Goal: Task Accomplishment & Management: Complete application form

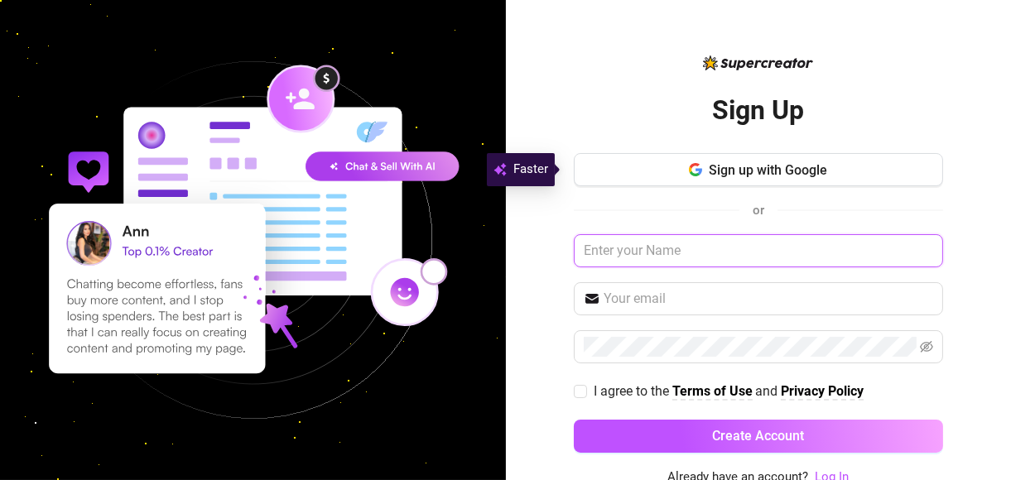
click at [637, 248] on input "text" at bounding box center [758, 250] width 369 height 33
type input "rubyrae5678"
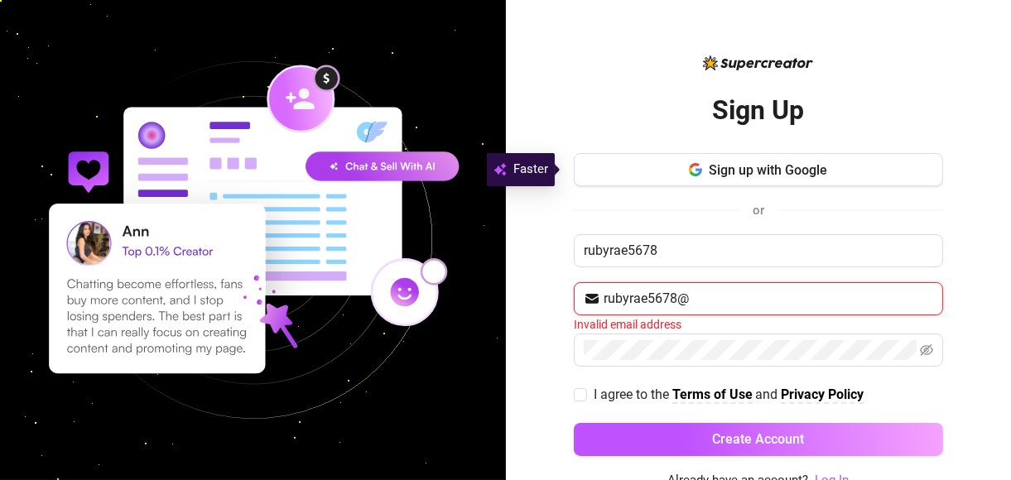
type input "[EMAIL_ADDRESS][DOMAIN_NAME]"
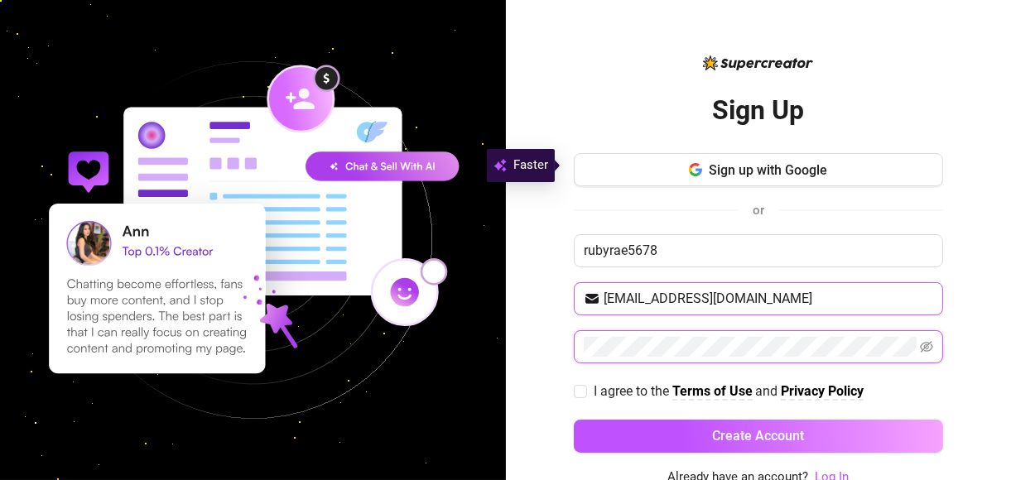
scroll to position [4, 0]
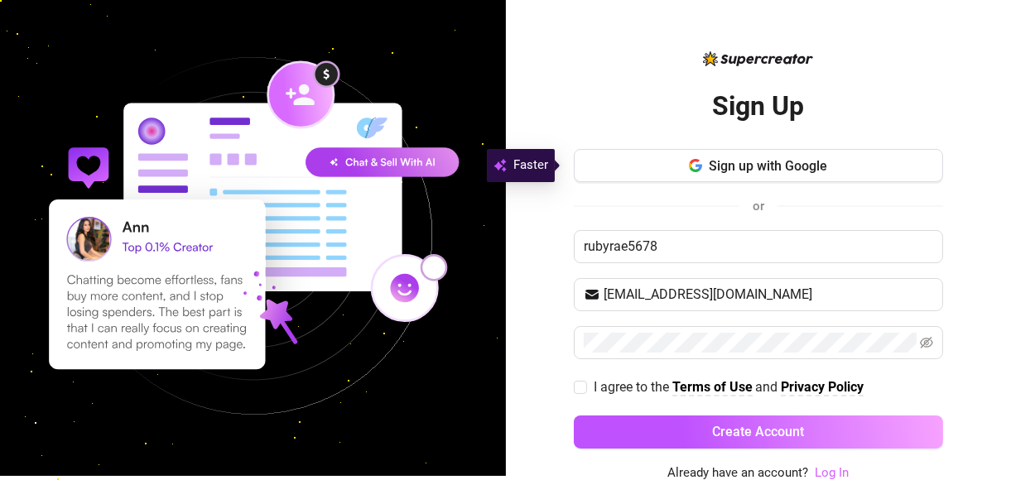
click at [832, 471] on link "Log In" at bounding box center [832, 472] width 34 height 15
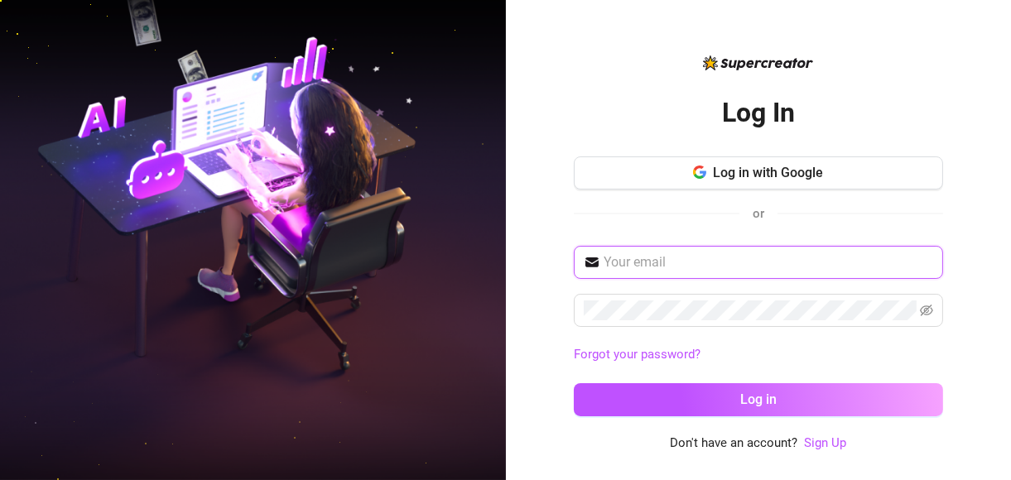
click at [694, 256] on input "text" at bounding box center [769, 263] width 330 height 20
type input "rubyrae5678@yahoo.com"
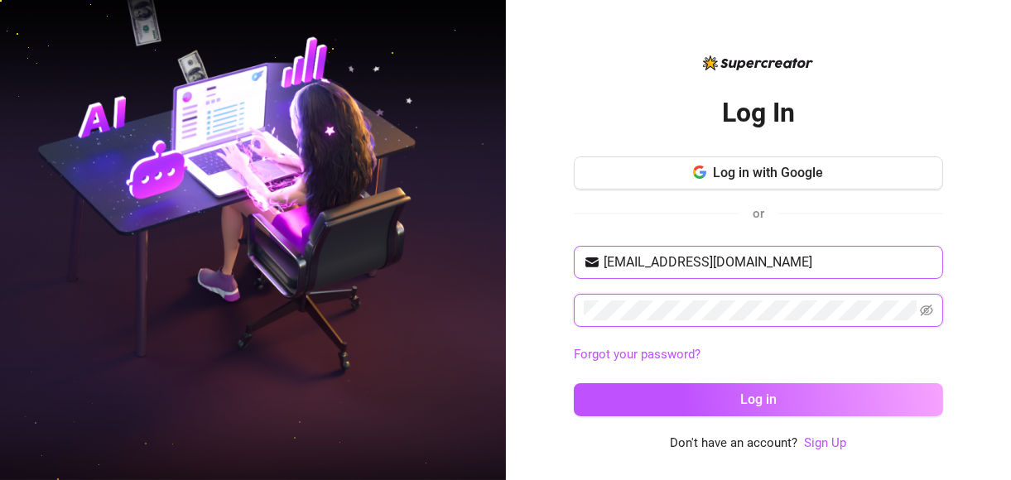
click at [574, 383] on button "Log in" at bounding box center [758, 399] width 369 height 33
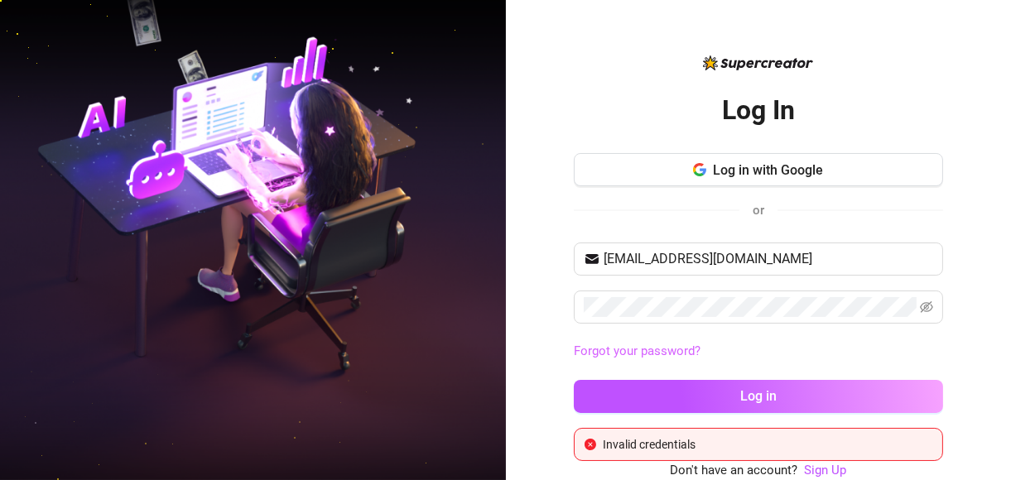
click at [663, 345] on link "Forgot your password?" at bounding box center [637, 351] width 127 height 15
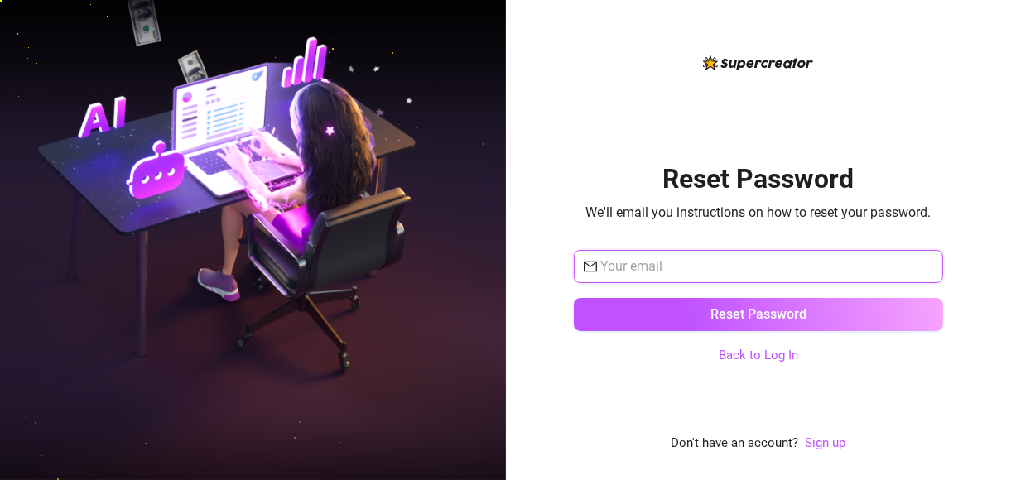
click at [686, 272] on input "text" at bounding box center [766, 267] width 333 height 20
type input "rubyrae5678@yahoo.com"
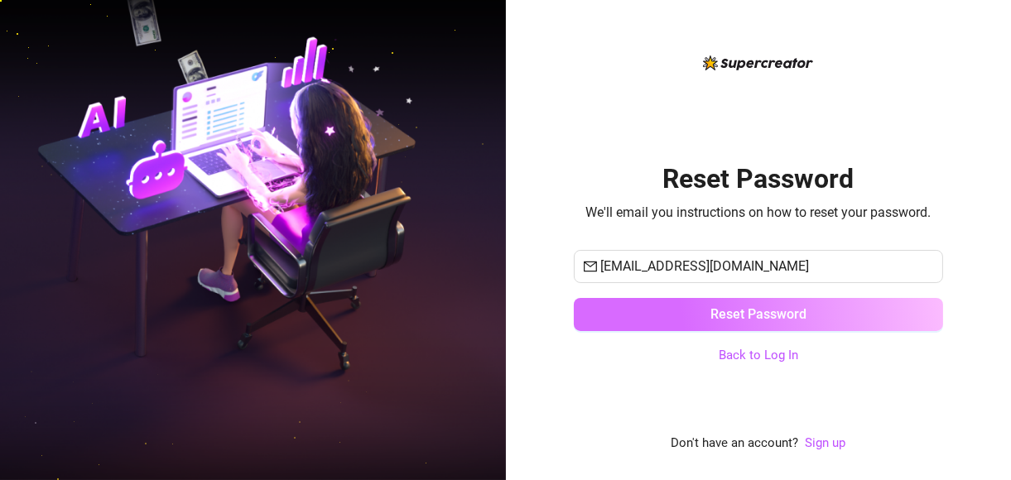
click at [699, 311] on button "Reset Password" at bounding box center [758, 314] width 369 height 33
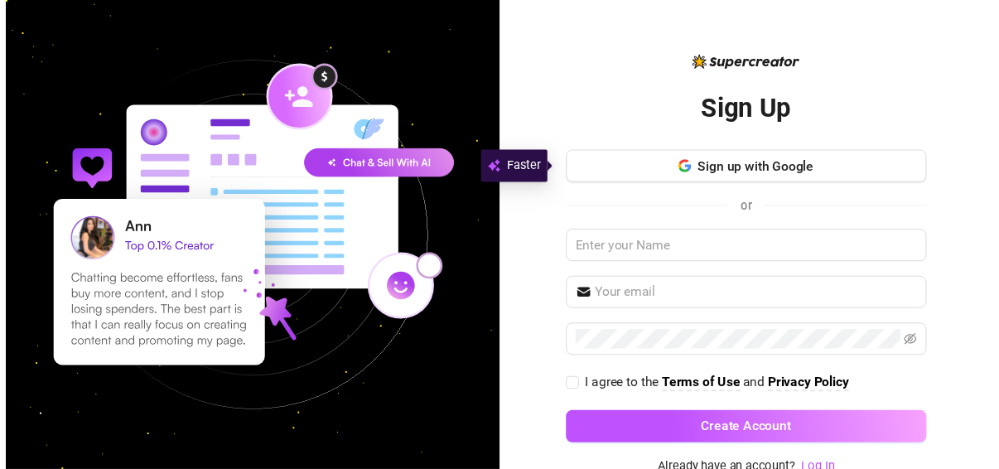
scroll to position [4, 0]
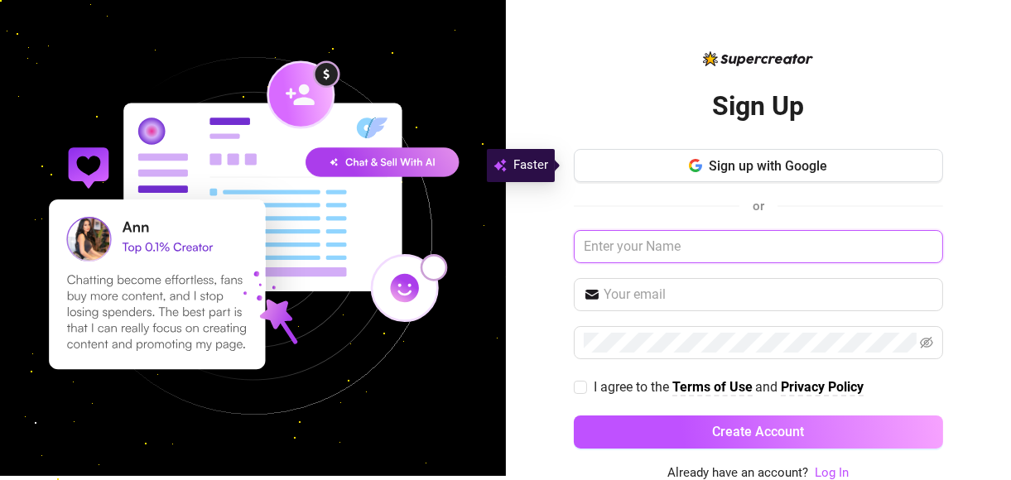
click at [625, 246] on input "text" at bounding box center [758, 246] width 369 height 33
type input "rubyrae5678"
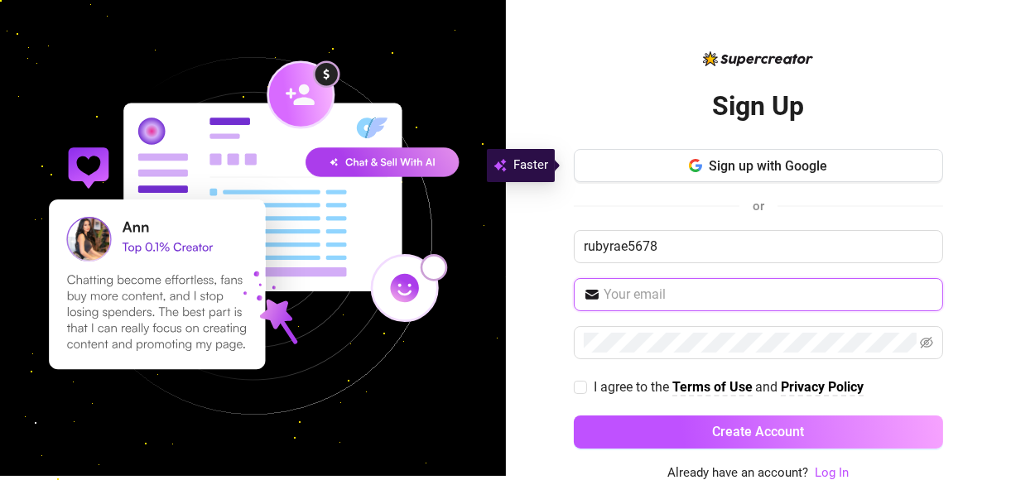
click at [637, 291] on input "text" at bounding box center [769, 295] width 330 height 20
type input "[EMAIL_ADDRESS][DOMAIN_NAME]"
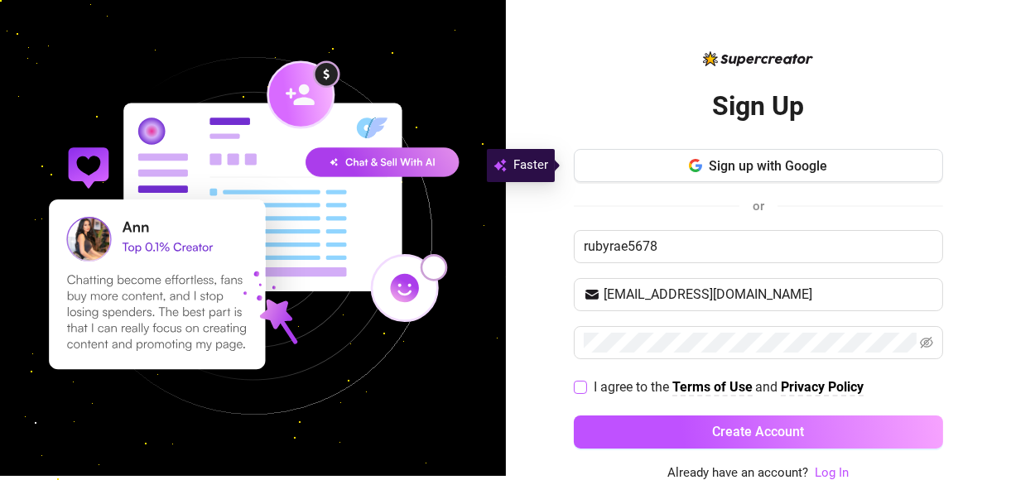
click at [574, 382] on input "I agree to the Terms of Use and Privacy Policy" at bounding box center [580, 387] width 12 height 12
checkbox input "true"
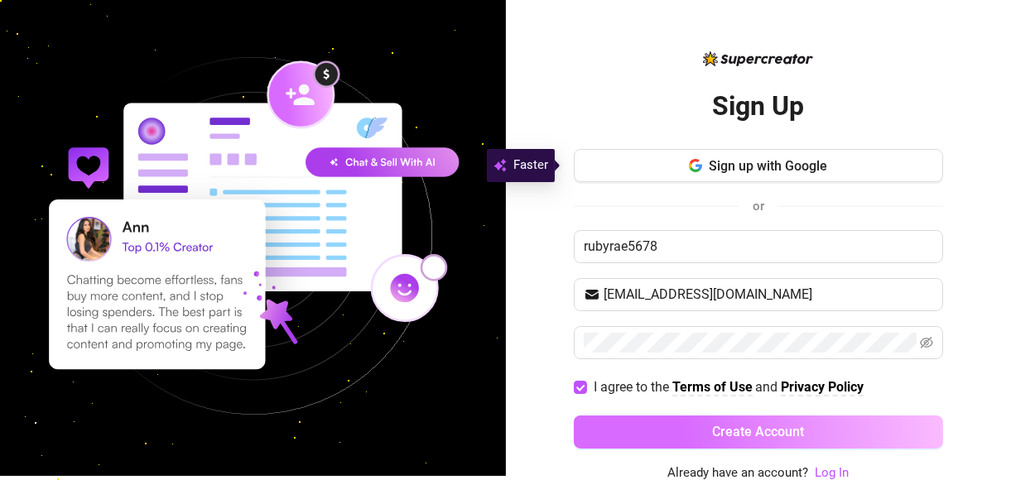
click at [660, 432] on button "Create Account" at bounding box center [758, 432] width 369 height 33
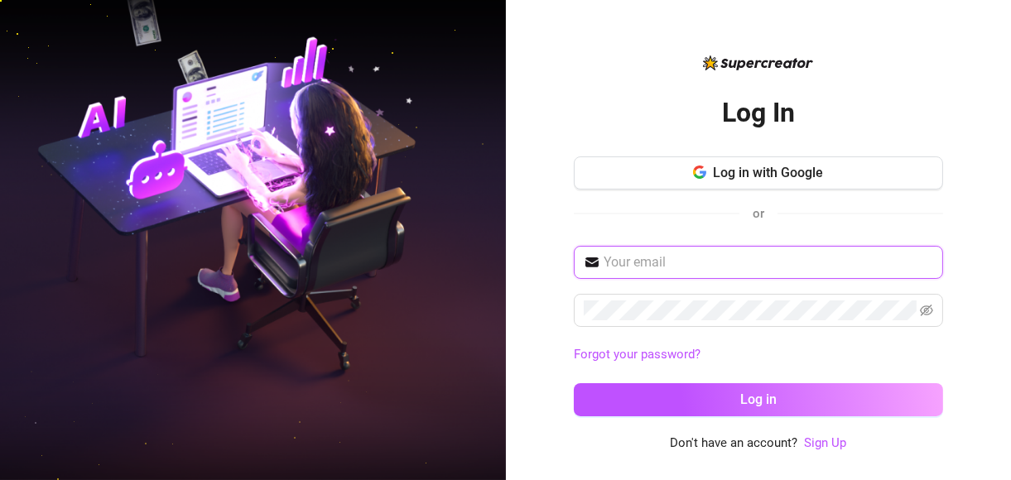
click at [684, 265] on input "text" at bounding box center [769, 263] width 330 height 20
type input "[EMAIL_ADDRESS][DOMAIN_NAME]"
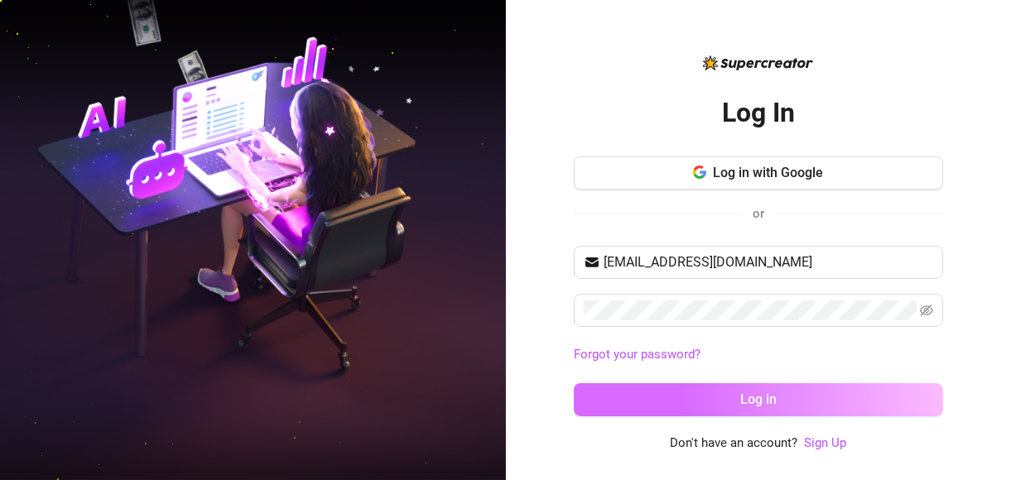
click at [687, 396] on button "Log in" at bounding box center [758, 399] width 369 height 33
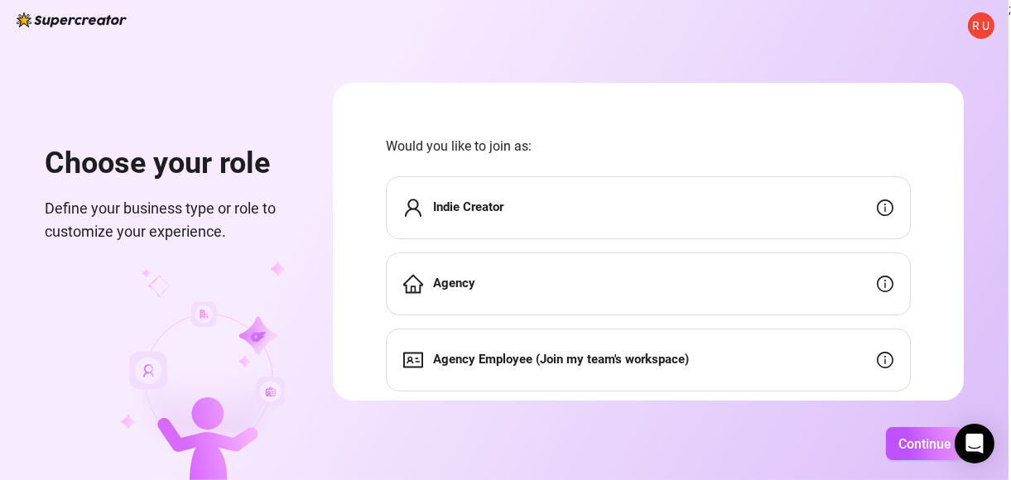
click at [641, 214] on div "Indie Creator" at bounding box center [648, 207] width 525 height 63
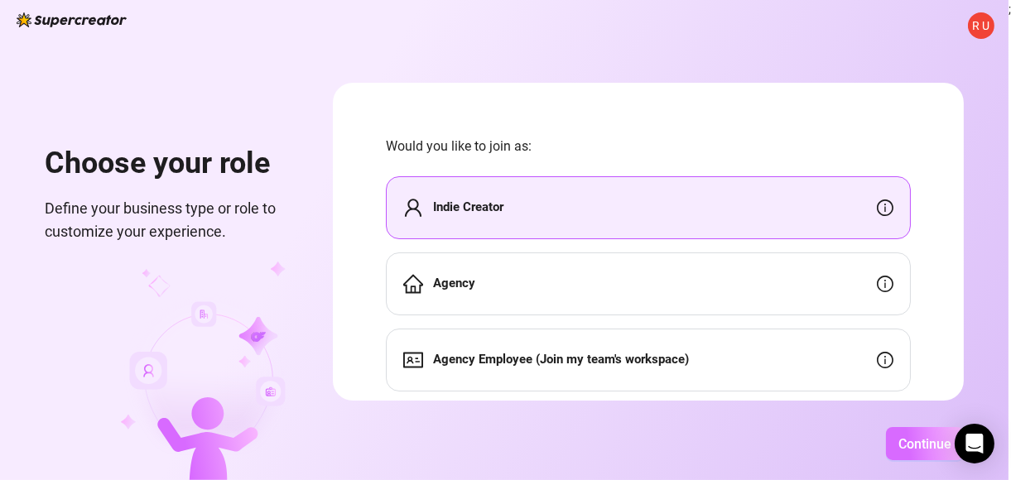
click at [909, 450] on span "Continue" at bounding box center [925, 444] width 53 height 16
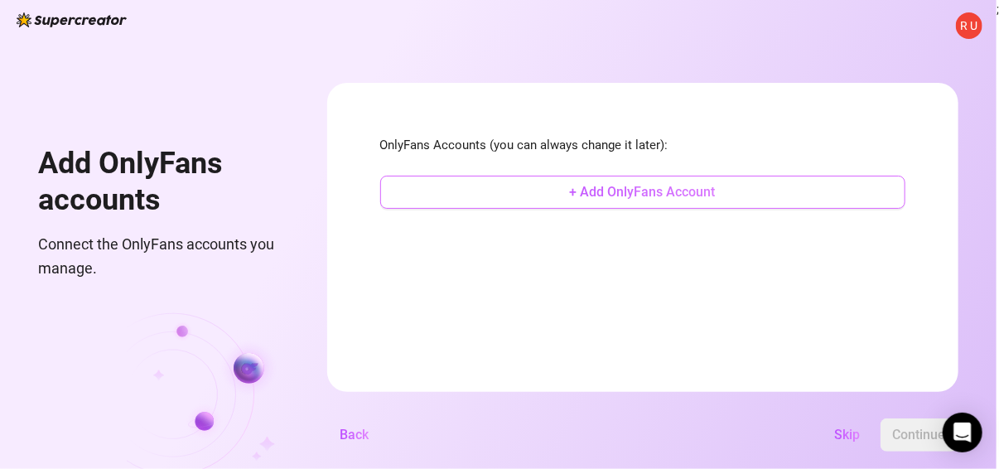
click at [776, 196] on button "+ Add OnlyFans Account" at bounding box center [642, 192] width 525 height 33
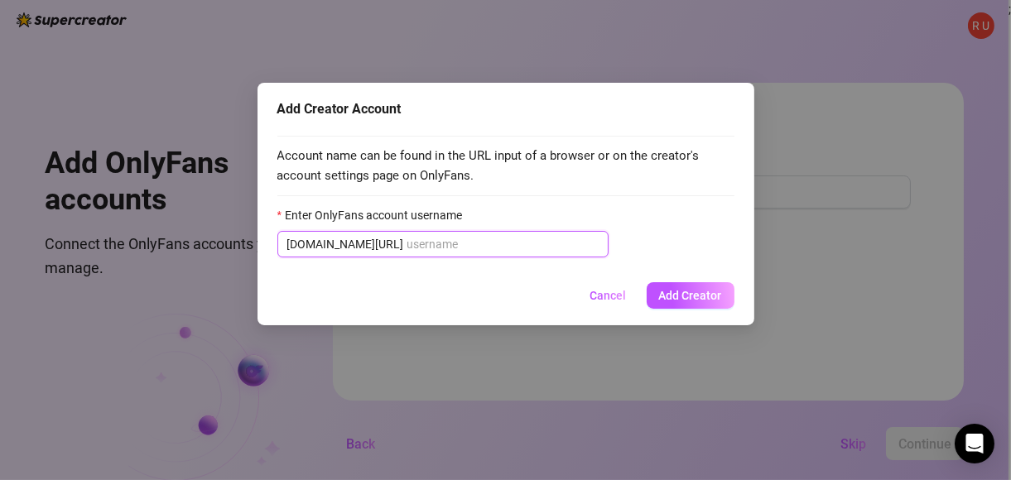
type input "r"
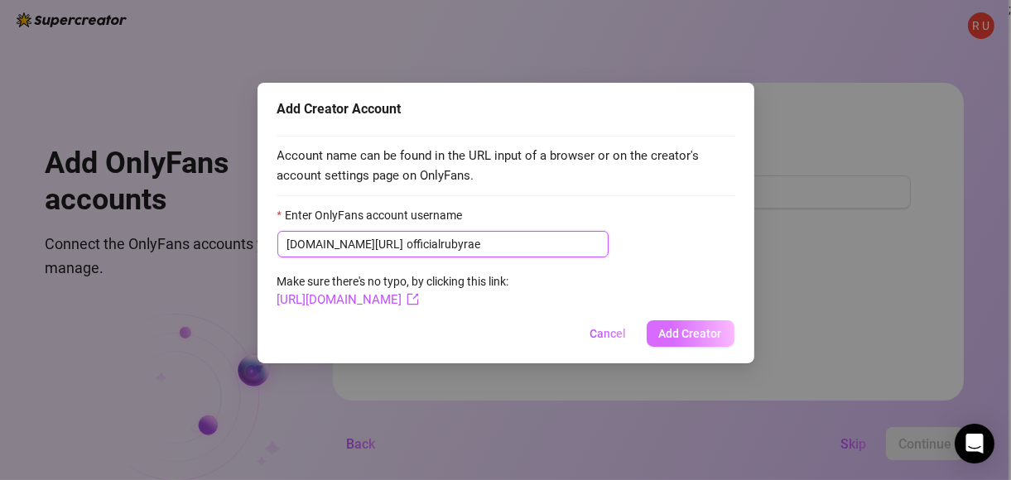
type input "officialrubyrae"
click at [694, 339] on span "Add Creator" at bounding box center [690, 333] width 63 height 13
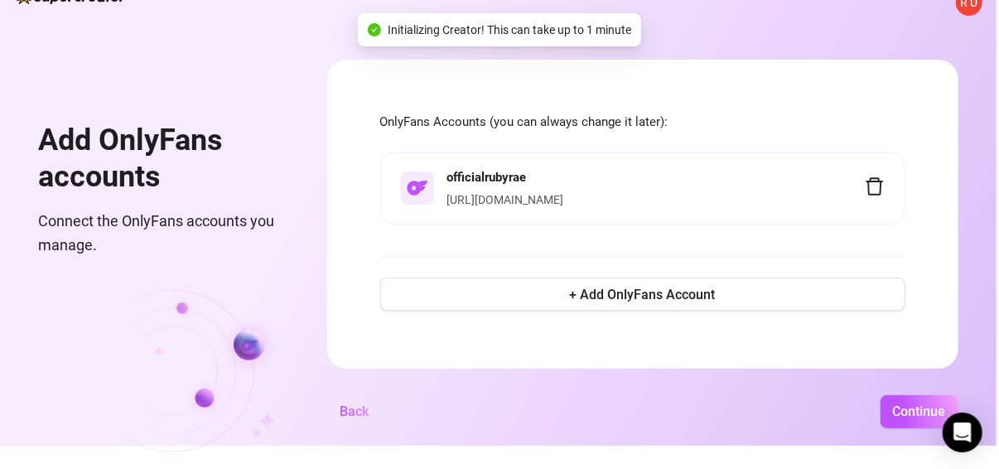
scroll to position [30, 2]
click at [908, 407] on span "Continue" at bounding box center [919, 411] width 53 height 16
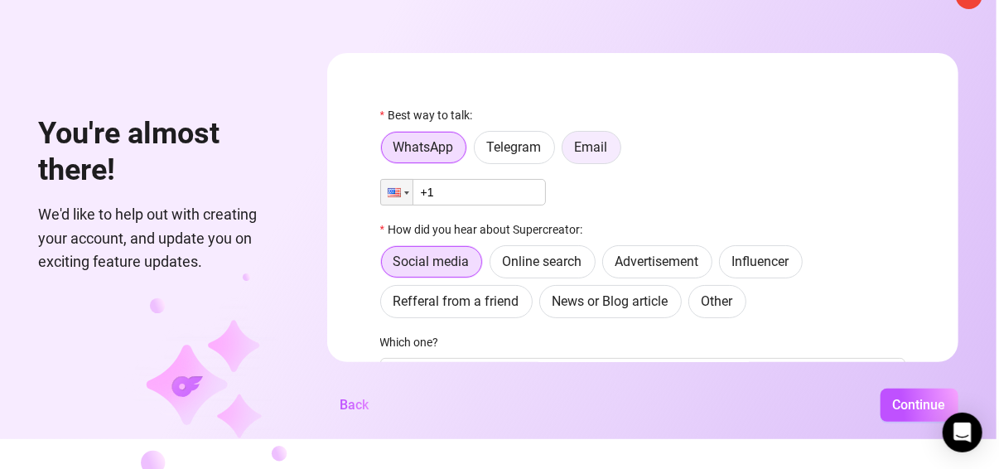
click at [616, 147] on label "Email" at bounding box center [592, 147] width 60 height 33
click at [567, 152] on input "Email" at bounding box center [567, 152] width 0 height 0
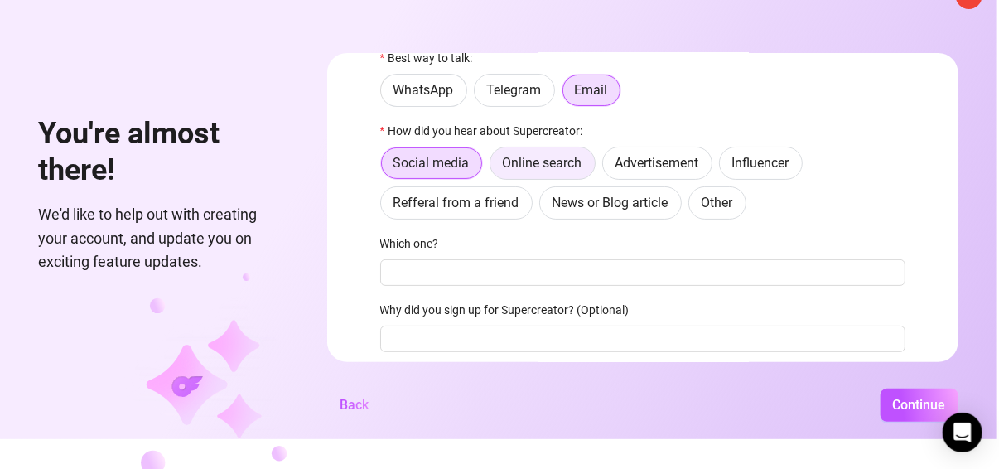
scroll to position [59, 0]
click at [528, 165] on span "Online search" at bounding box center [543, 161] width 80 height 16
click at [494, 166] on input "Online search" at bounding box center [494, 166] width 0 height 0
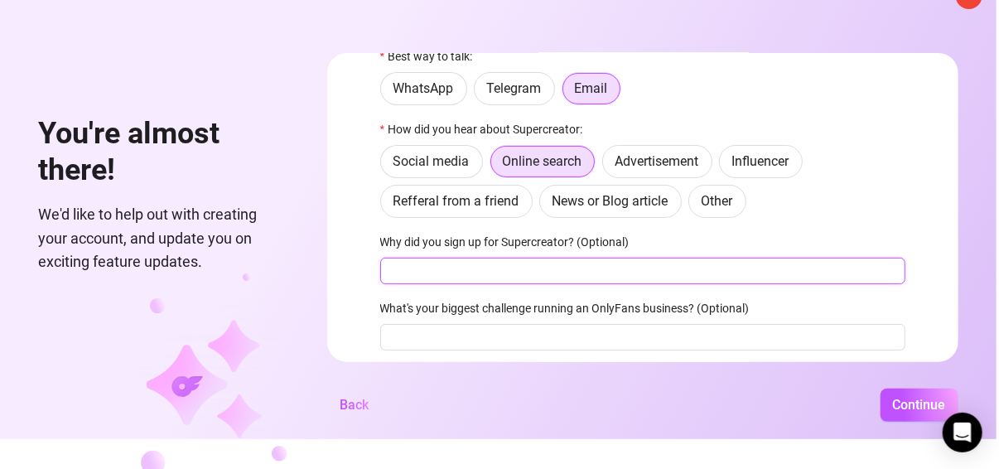
click at [485, 271] on input "Why did you sign up for Supercreator? (Optional)" at bounding box center [642, 271] width 525 height 27
click at [505, 272] on input "to making messaging easier" at bounding box center [642, 271] width 525 height 27
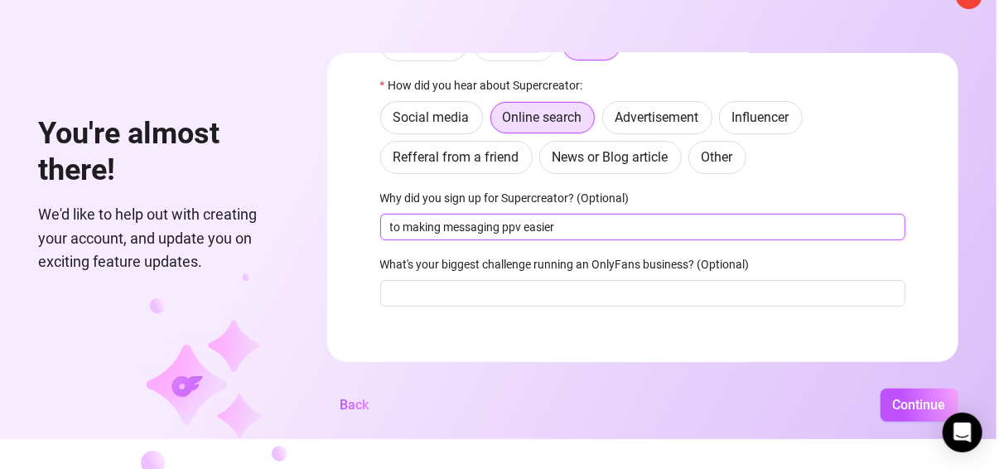
scroll to position [106, 0]
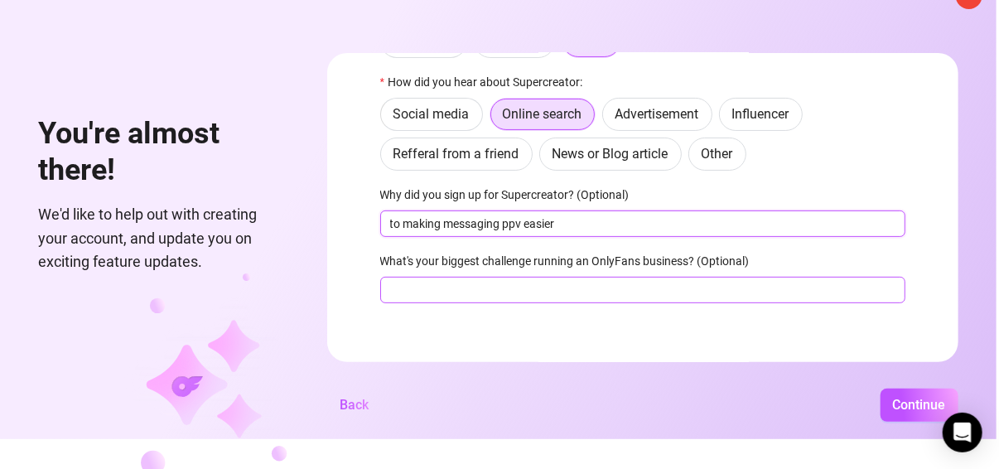
type input "to making messaging ppv easier"
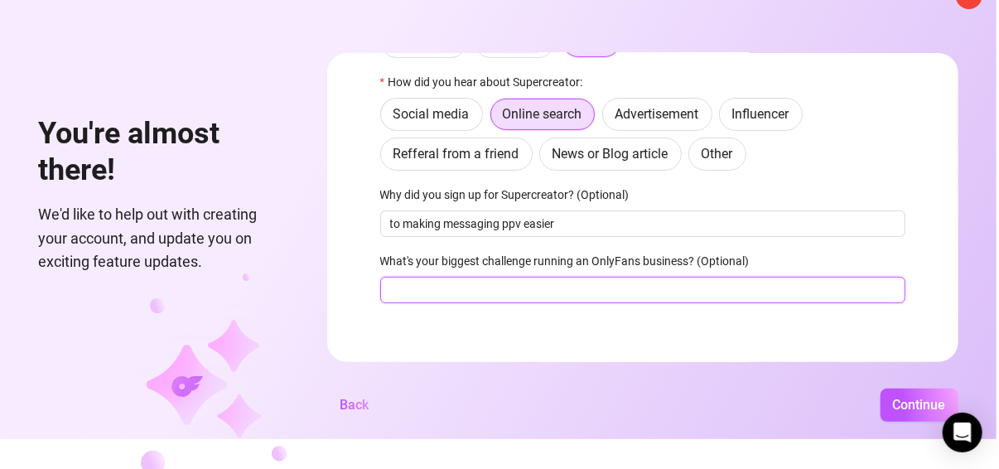
click at [606, 289] on input "What's your biggest challenge running an OnlyFans business? (Optional)" at bounding box center [642, 290] width 525 height 27
type input "remembering who i sent what to"
click at [880, 388] on button "Continue" at bounding box center [919, 404] width 78 height 33
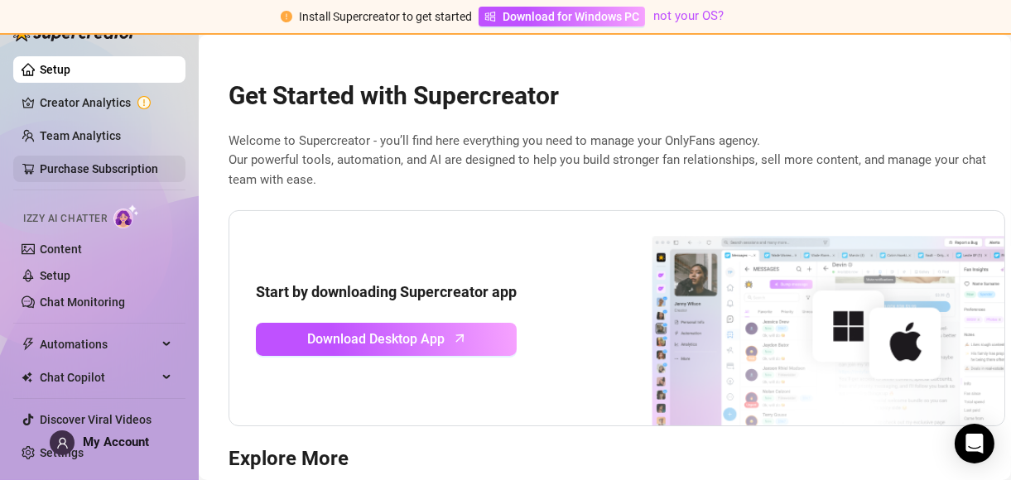
click at [148, 170] on link "Purchase Subscription" at bounding box center [99, 168] width 118 height 13
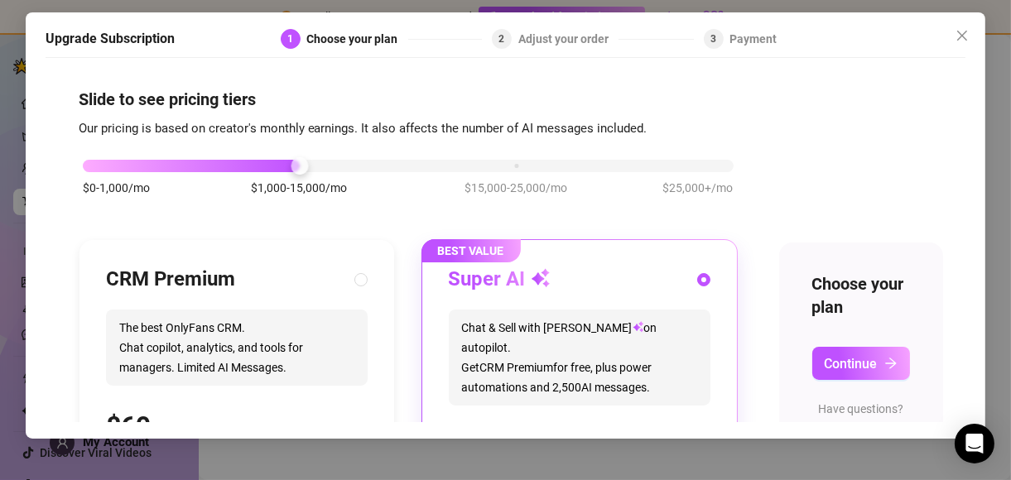
click at [93, 166] on div "$0-1,000/mo $1,000-15,000/mo $15,000-25,000/mo $25,000+/mo" at bounding box center [408, 162] width 651 height 10
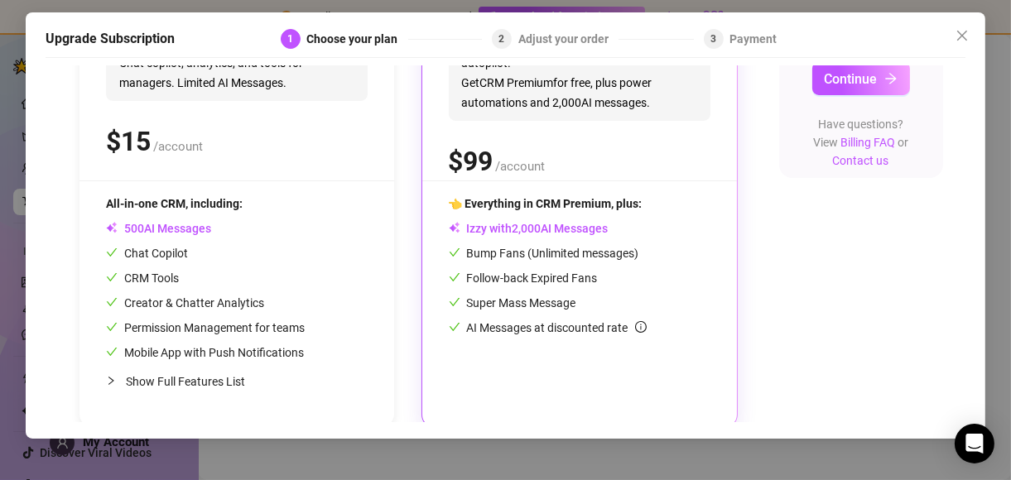
scroll to position [290, 0]
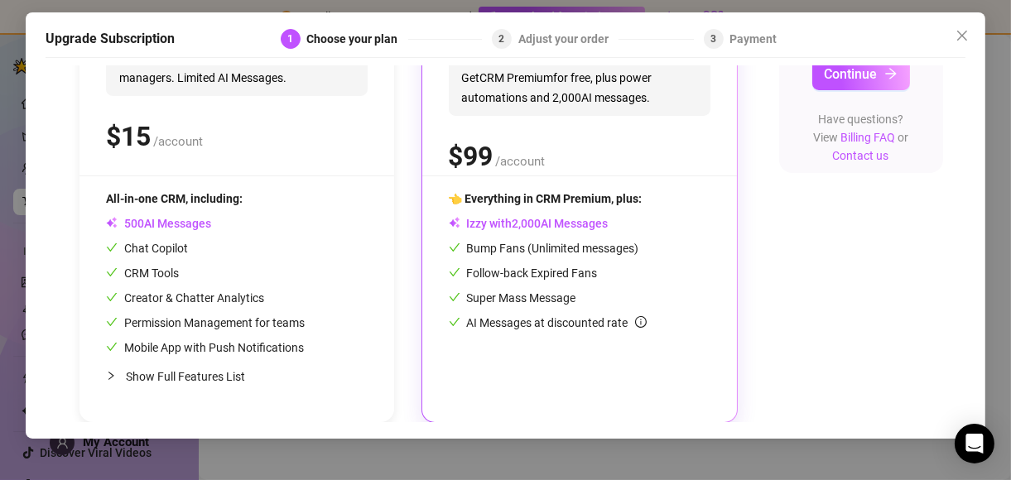
click at [191, 376] on span "Show Full Features List" at bounding box center [185, 376] width 119 height 13
radio input "true"
radio input "false"
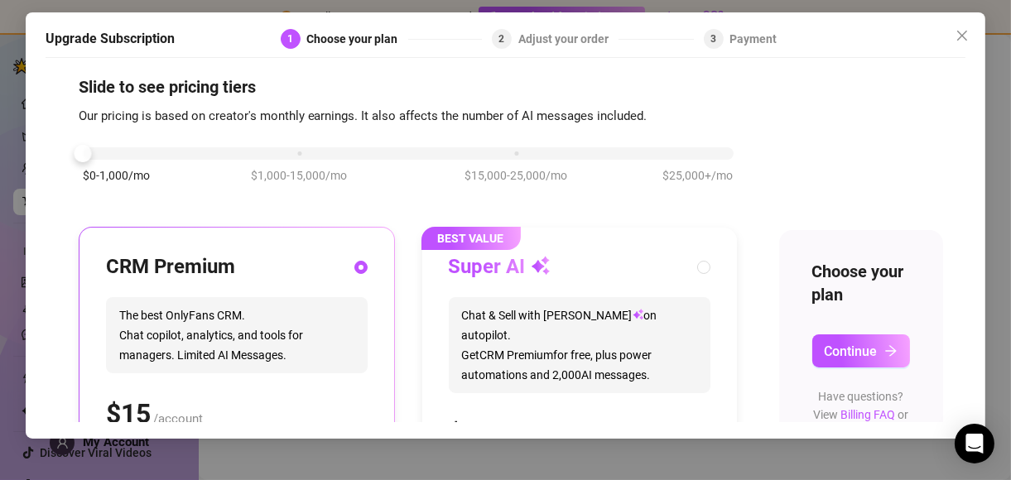
scroll to position [0, 0]
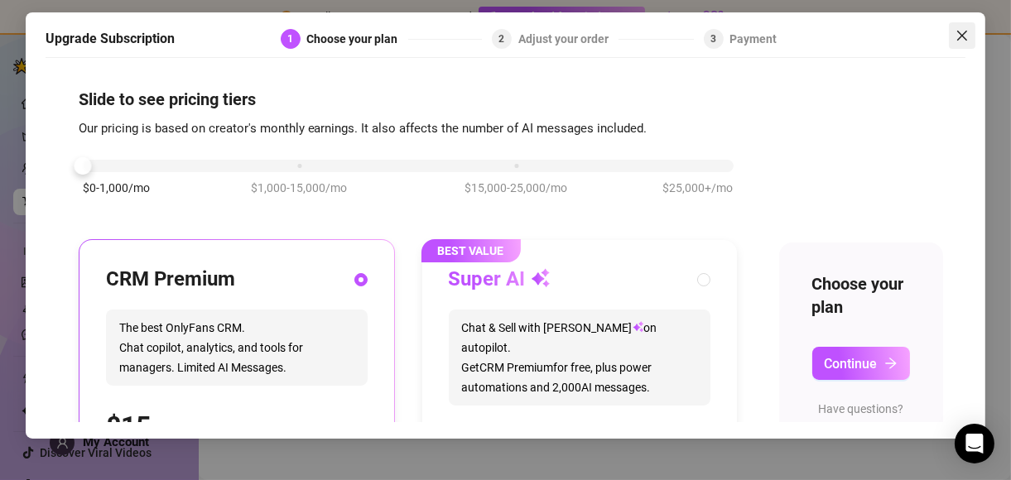
click at [962, 36] on icon "close" at bounding box center [962, 35] width 13 height 13
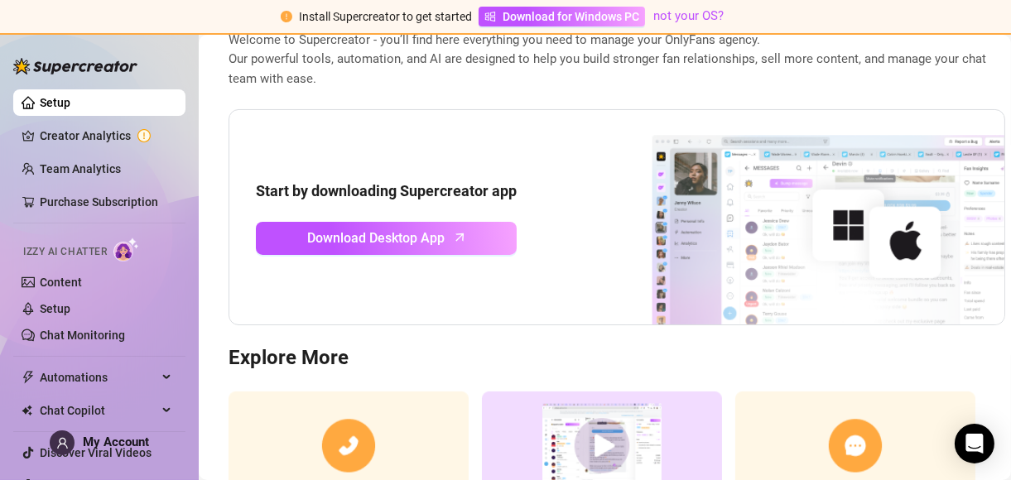
scroll to position [101, 0]
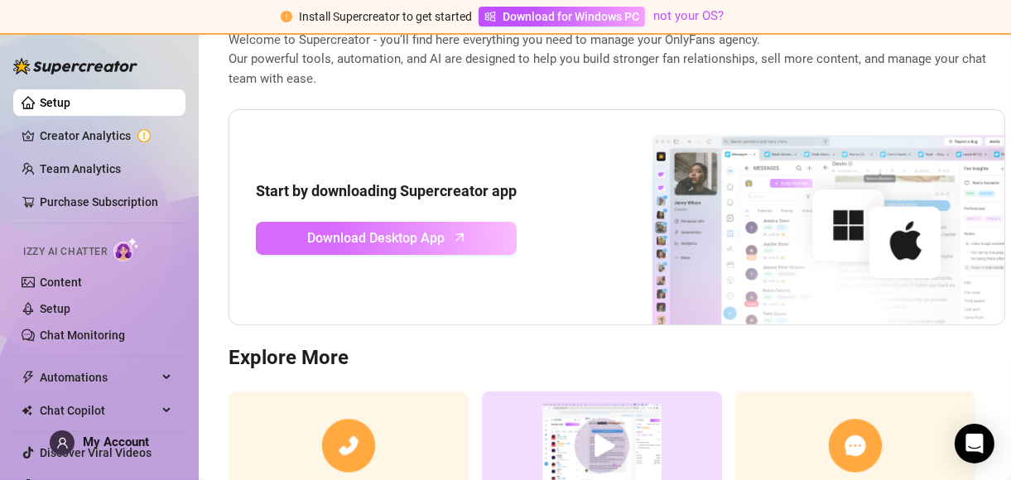
click at [459, 237] on icon "arrow-up" at bounding box center [460, 237] width 19 height 19
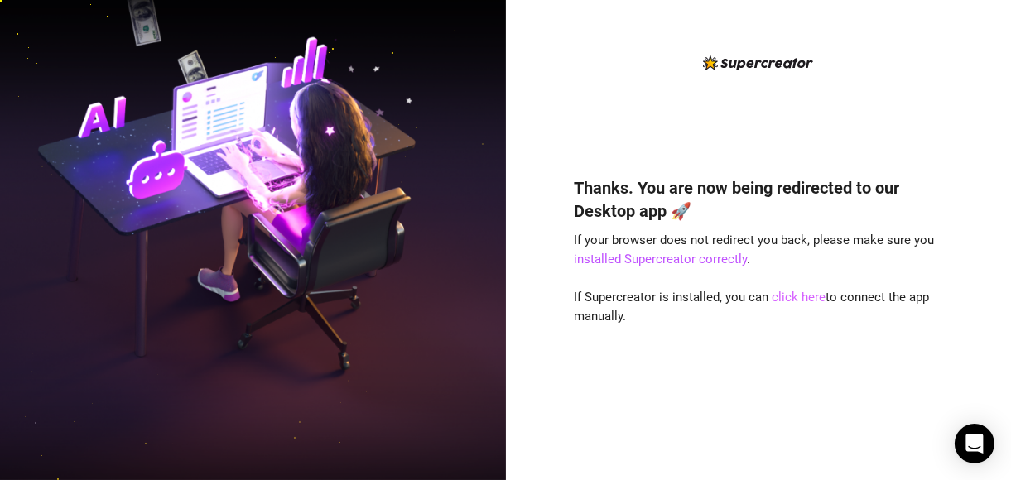
click at [789, 299] on link "click here" at bounding box center [799, 297] width 54 height 15
